Goal: Complete application form

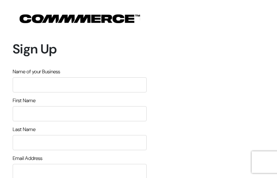
type input "mmZHVFSHclxF"
type input "CdTbKaeHXBpZUp"
type input "vQIbVBlYqh"
type input "[EMAIL_ADDRESS][DOMAIN_NAME]"
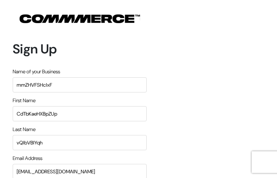
type input "4162135230"
type input "hDpzZgjXybPnif"
